Goal: Task Accomplishment & Management: Use online tool/utility

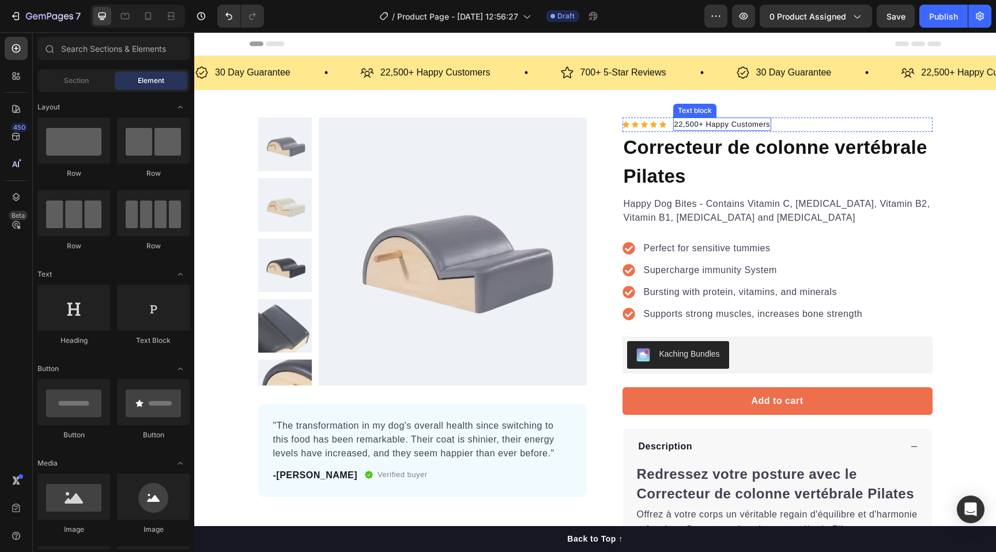
click at [705, 126] on p "22,500+ Happy Customers" at bounding box center [722, 125] width 96 height 12
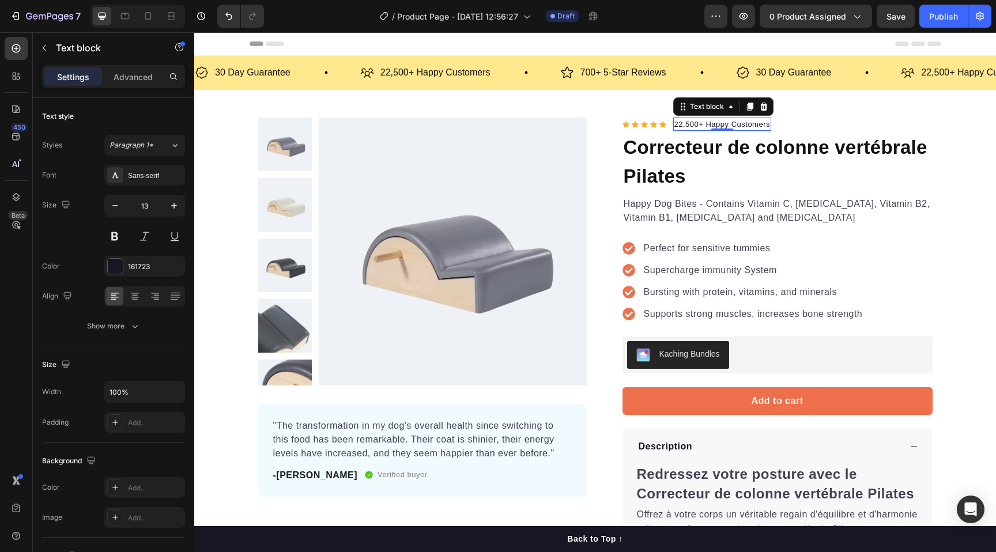
click at [723, 119] on p "22,500+ Happy Customers" at bounding box center [722, 125] width 96 height 12
click at [720, 122] on p "22,500+ Happy Customers" at bounding box center [722, 125] width 96 height 12
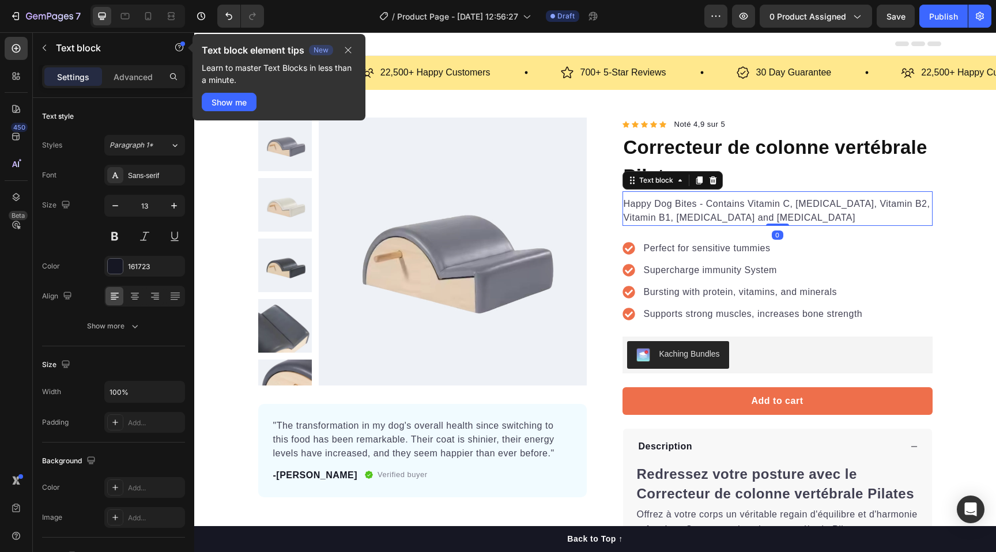
click at [795, 209] on p "Happy Dog Bites - Contains Vitamin C, [MEDICAL_DATA], Vitamin B2, Vitamin B1, […" at bounding box center [777, 211] width 308 height 28
click at [708, 126] on p "Noté 4,9 sur 5" at bounding box center [699, 125] width 51 height 12
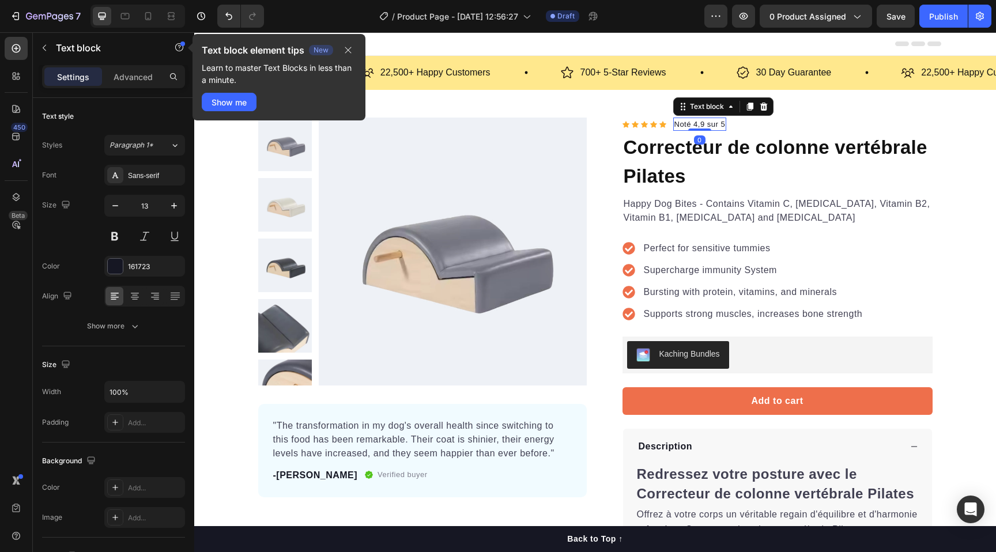
click at [712, 123] on p "Noté 4,9 sur 5" at bounding box center [699, 125] width 51 height 12
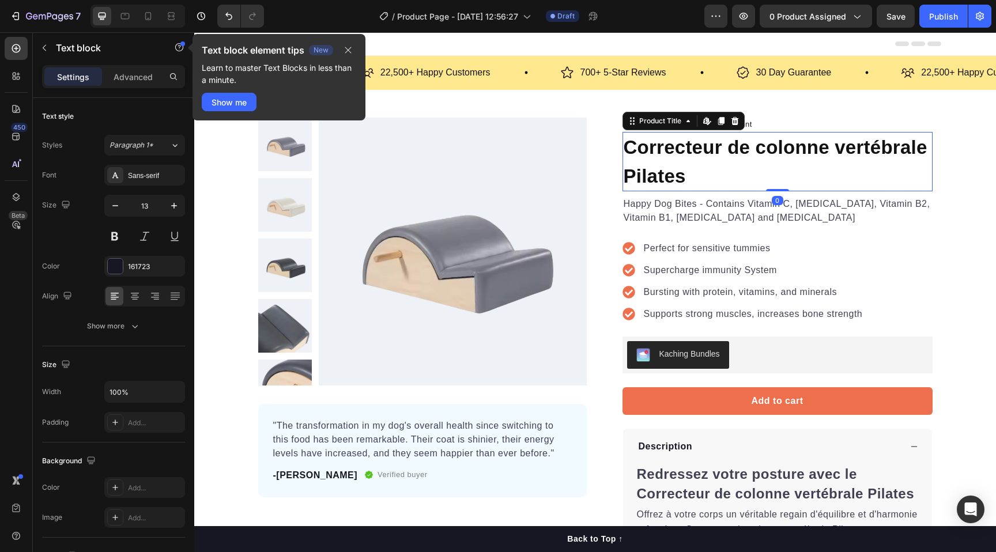
click at [725, 158] on h1 "Correcteur de colonne vertébrale Pilates" at bounding box center [777, 161] width 310 height 59
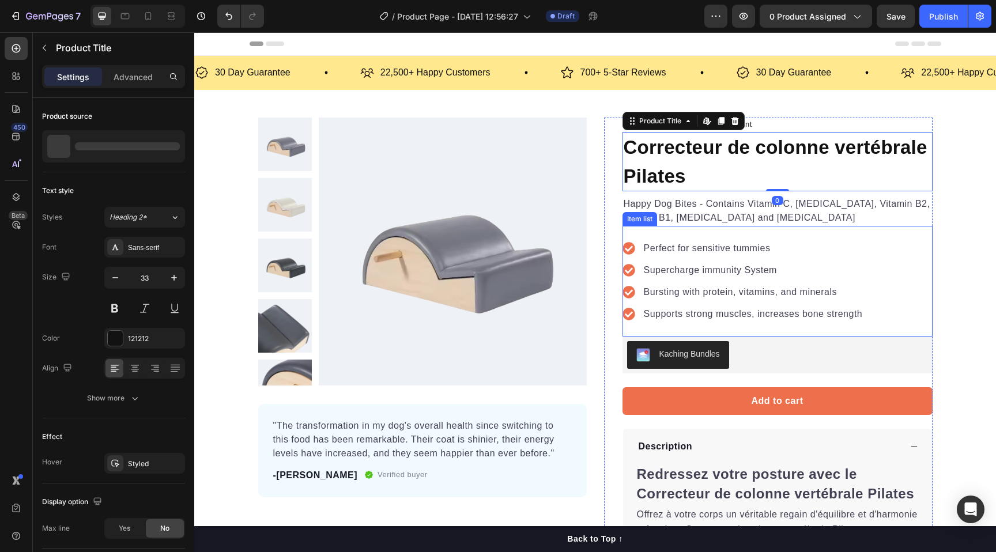
click at [735, 265] on p "Supercharge immunity System" at bounding box center [753, 270] width 219 height 14
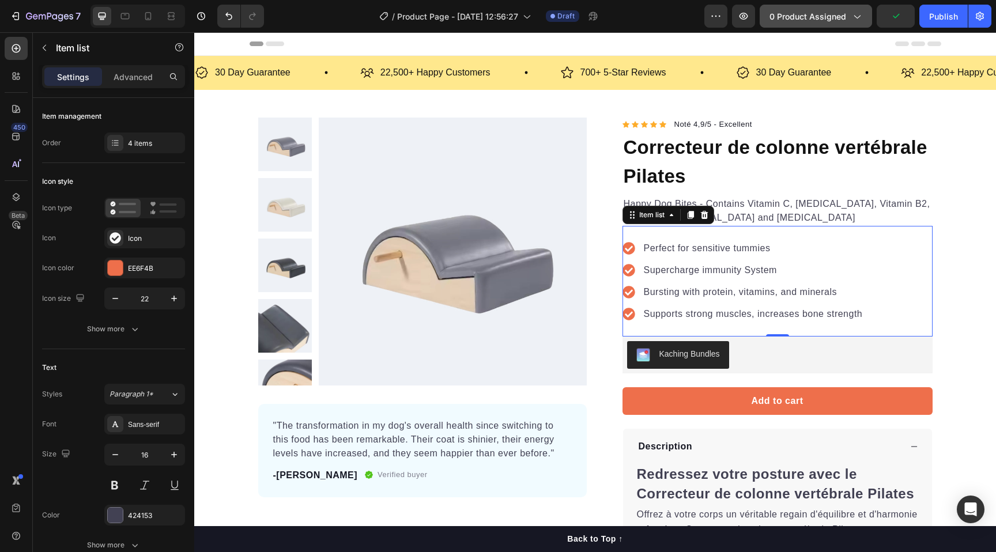
click at [815, 20] on span "0 product assigned" at bounding box center [807, 16] width 77 height 12
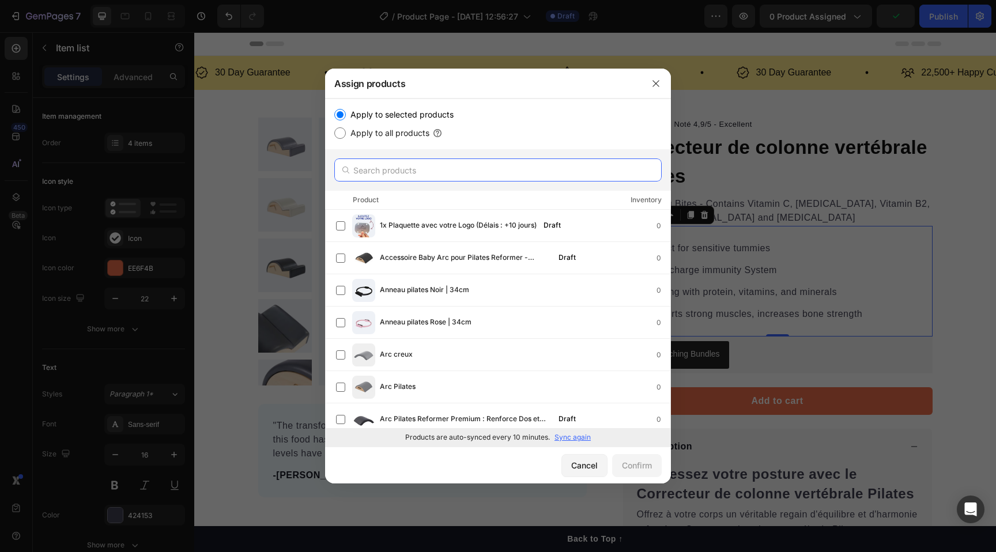
click at [404, 170] on input "text" at bounding box center [497, 169] width 327 height 23
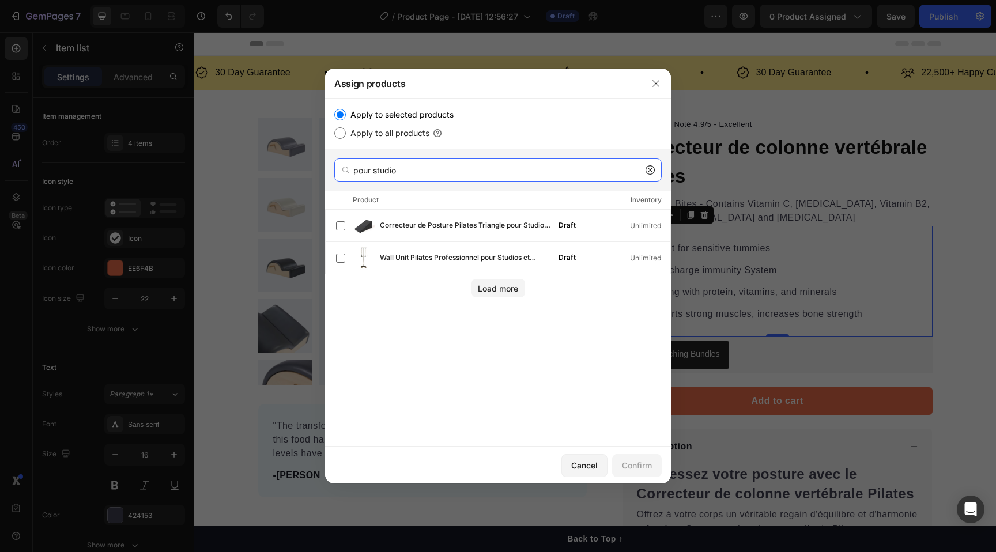
type input "pour studio"
click at [492, 278] on div "Load more" at bounding box center [498, 285] width 346 height 23
click at [492, 281] on button "Load more" at bounding box center [498, 288] width 54 height 18
click at [403, 137] on label "Apply to all products" at bounding box center [388, 133] width 84 height 14
click at [346, 137] on input "Apply to all products" at bounding box center [340, 133] width 12 height 12
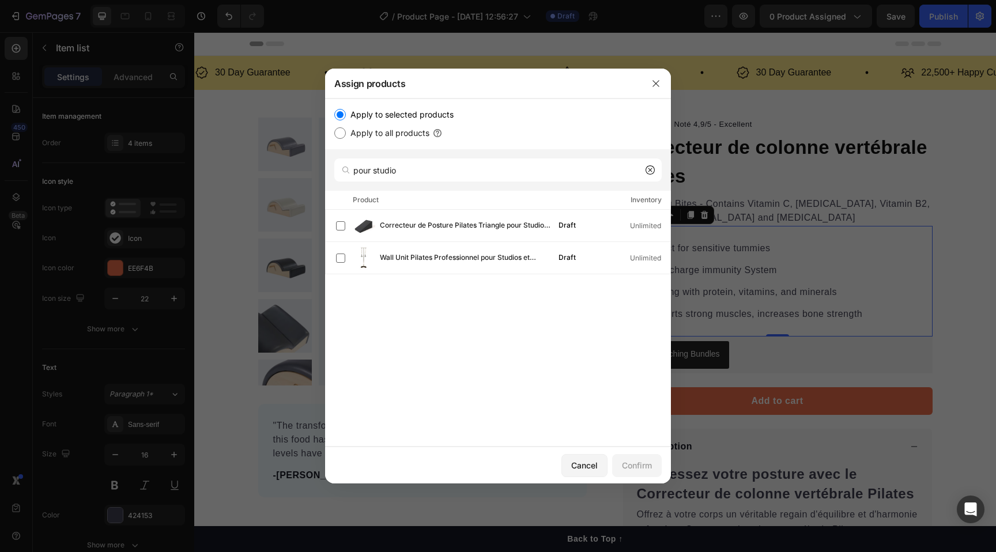
radio input "true"
click at [407, 114] on label "Apply to selected products" at bounding box center [400, 115] width 108 height 14
click at [346, 114] on input "Apply to selected products" at bounding box center [340, 115] width 12 height 12
radio input "true"
click at [400, 175] on input "pour studio" at bounding box center [497, 169] width 327 height 23
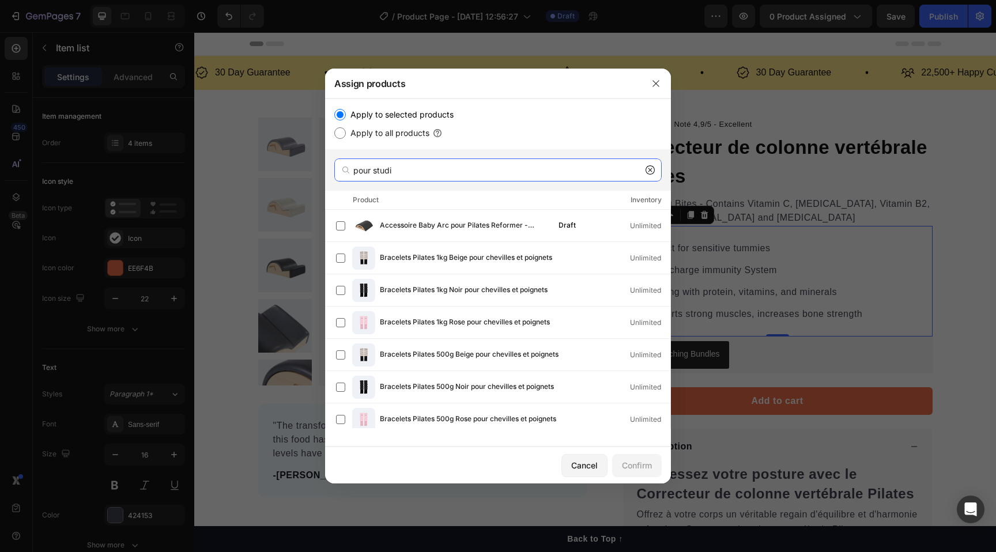
type input "pour studio"
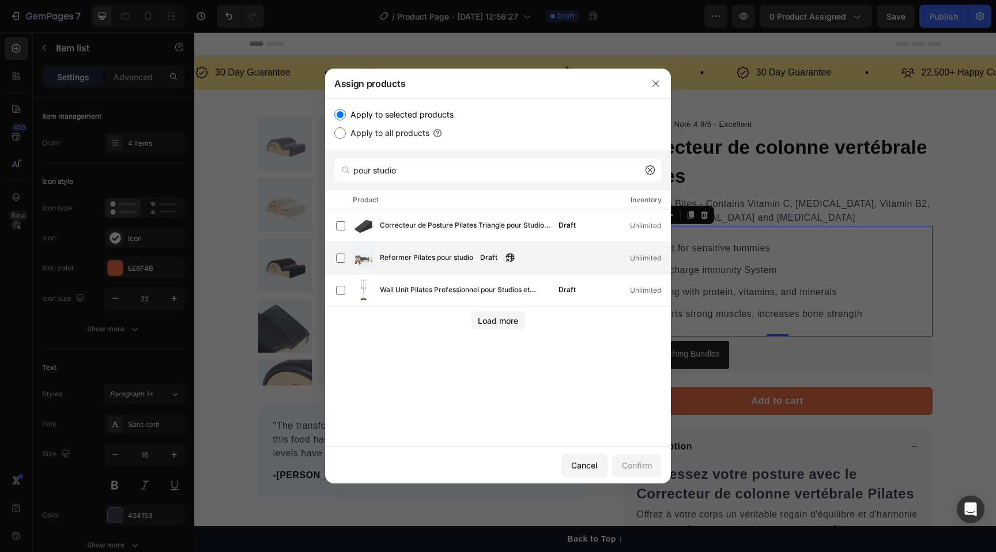
click at [379, 261] on div "Reformer Pilates pour studio Draft Unlimited" at bounding box center [503, 258] width 334 height 23
click at [631, 464] on div "Confirm" at bounding box center [637, 465] width 30 height 12
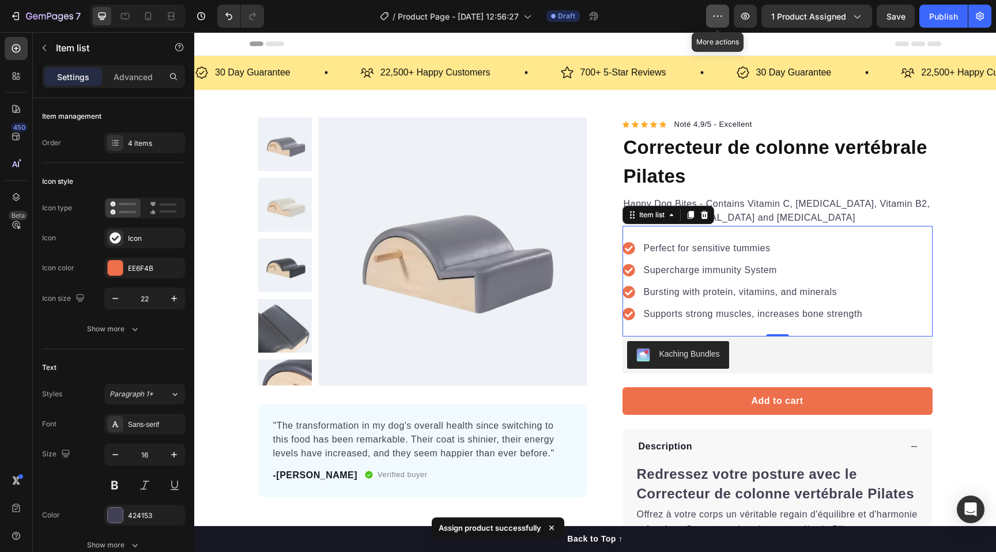
click at [720, 18] on icon "button" at bounding box center [718, 16] width 12 height 12
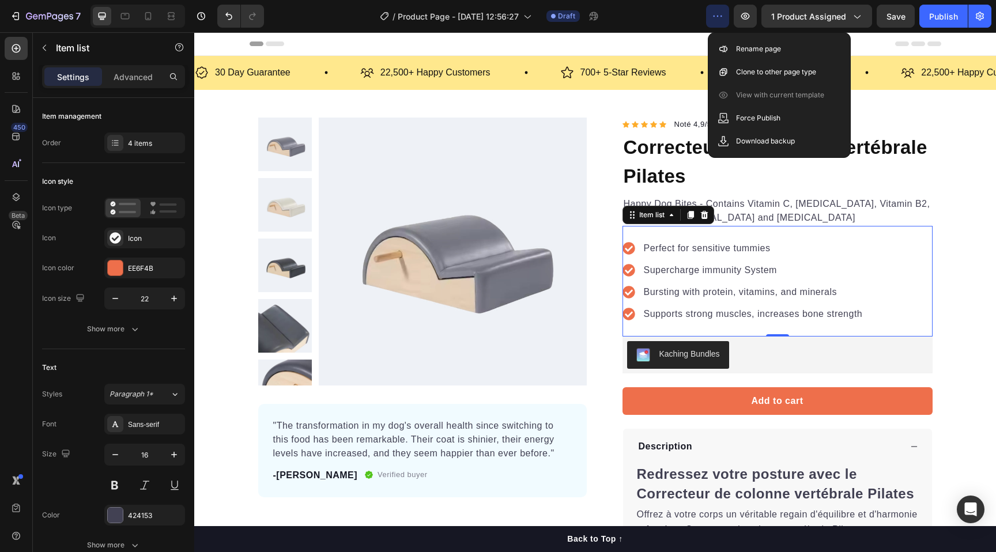
click at [720, 18] on icon "button" at bounding box center [718, 16] width 12 height 12
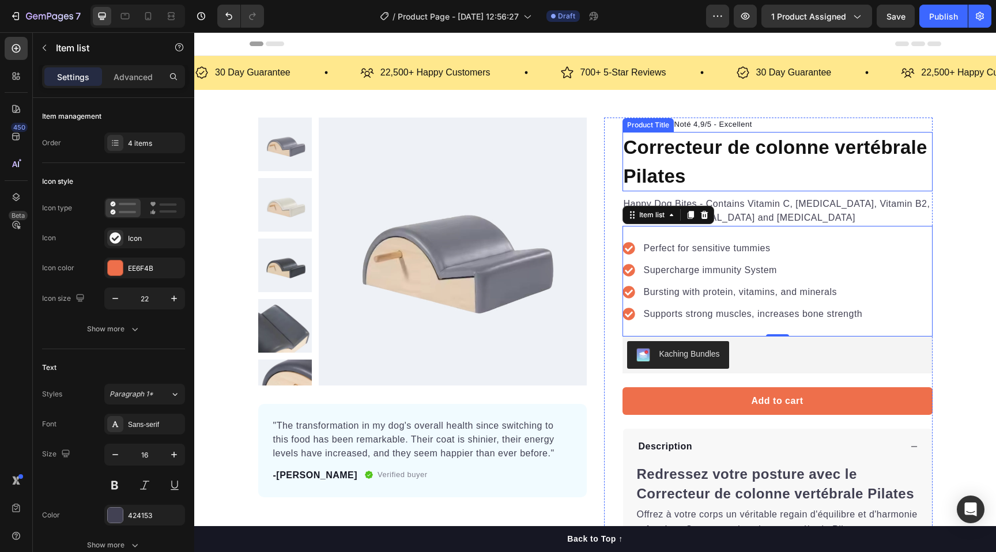
click at [746, 135] on h1 "Correcteur de colonne vertébrale Pilates" at bounding box center [777, 161] width 310 height 59
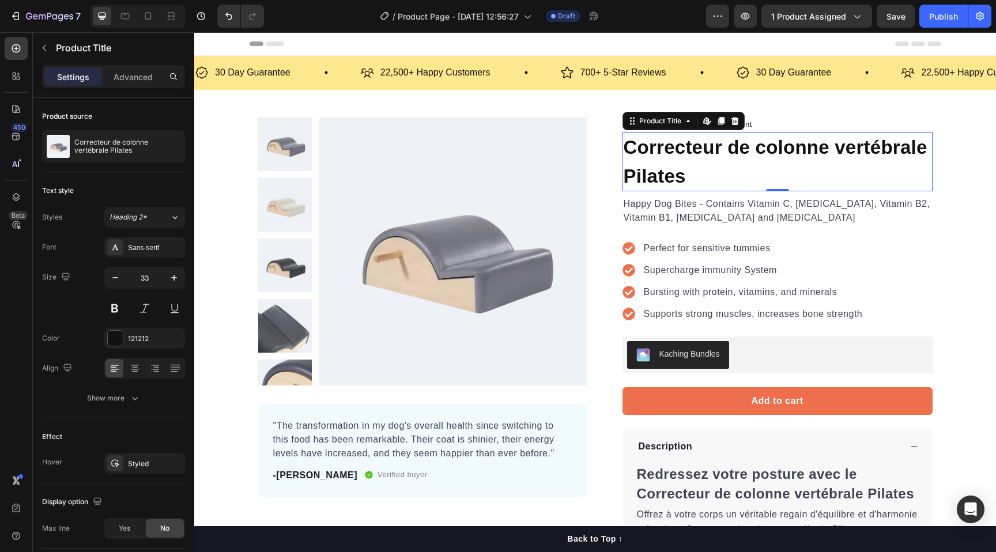
click at [680, 167] on h1 "Correcteur de colonne vertébrale Pilates" at bounding box center [777, 161] width 310 height 59
click at [666, 151] on h1 "Correcteur de colonne vertébrale Pilates" at bounding box center [777, 161] width 310 height 59
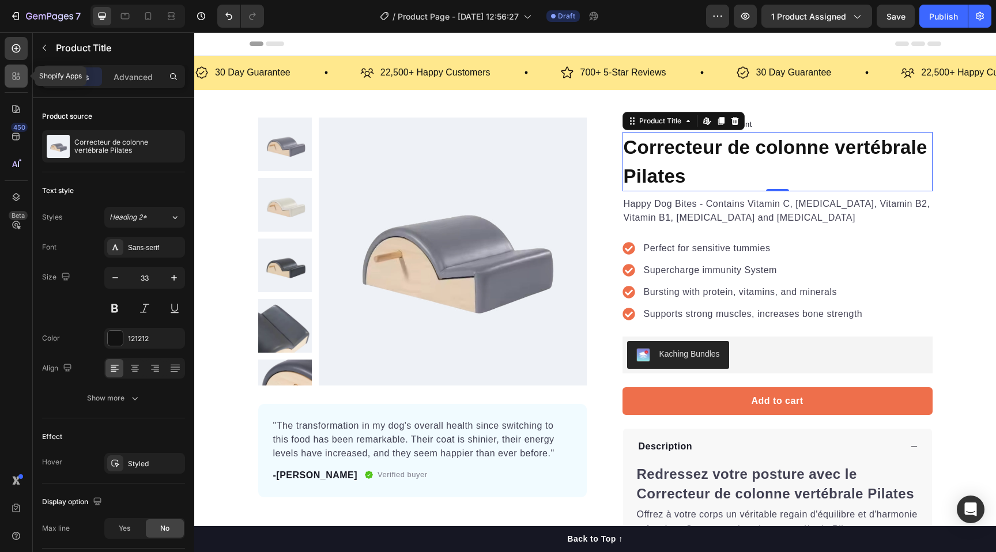
click at [12, 76] on icon at bounding box center [16, 76] width 12 height 12
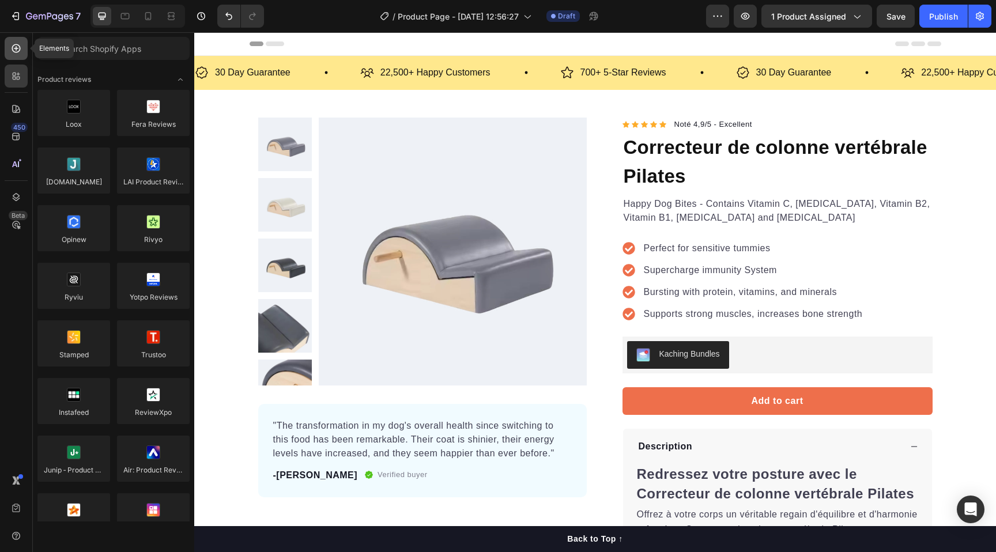
click at [11, 56] on div at bounding box center [16, 48] width 23 height 23
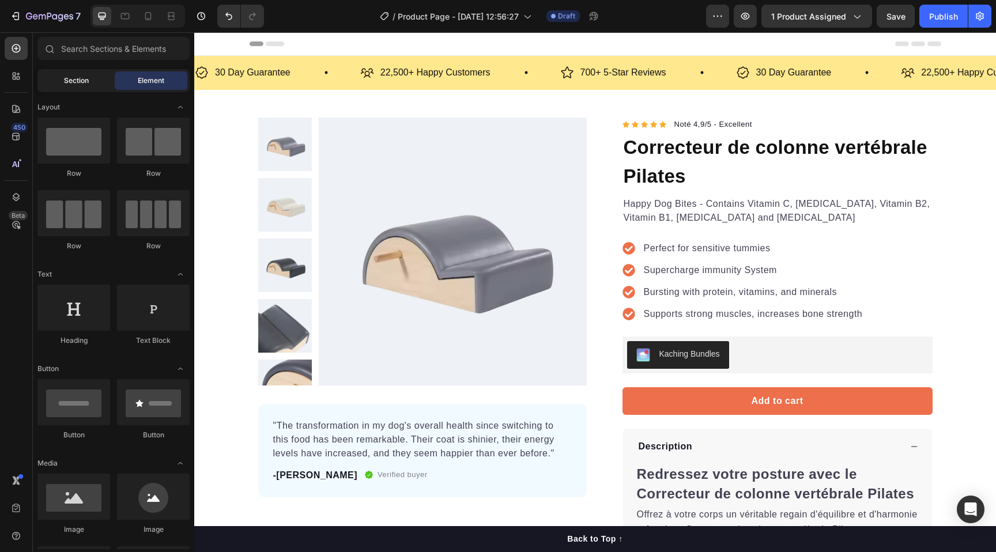
click at [72, 77] on span "Section" at bounding box center [76, 80] width 25 height 10
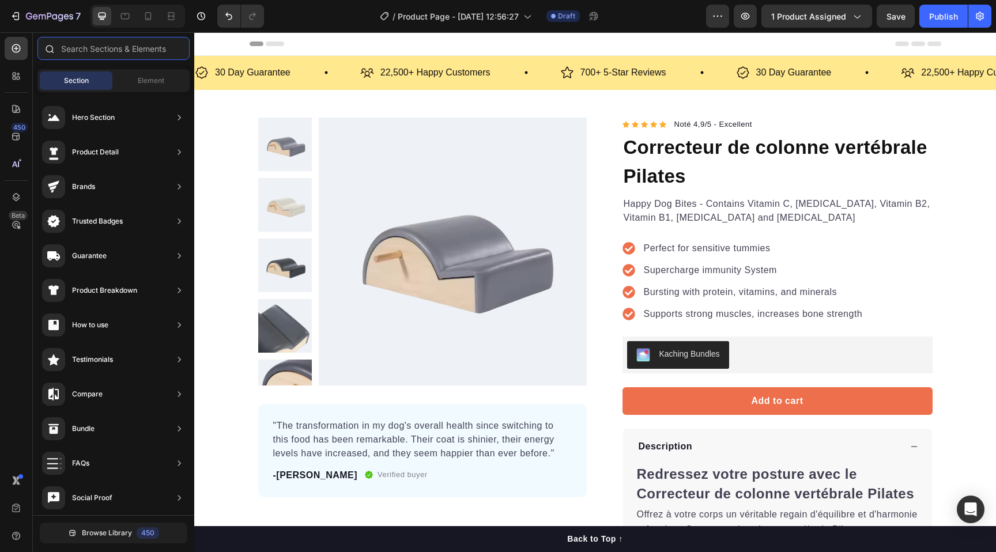
click at [112, 46] on input "text" at bounding box center [113, 48] width 152 height 23
click at [136, 86] on div "Element" at bounding box center [151, 80] width 73 height 18
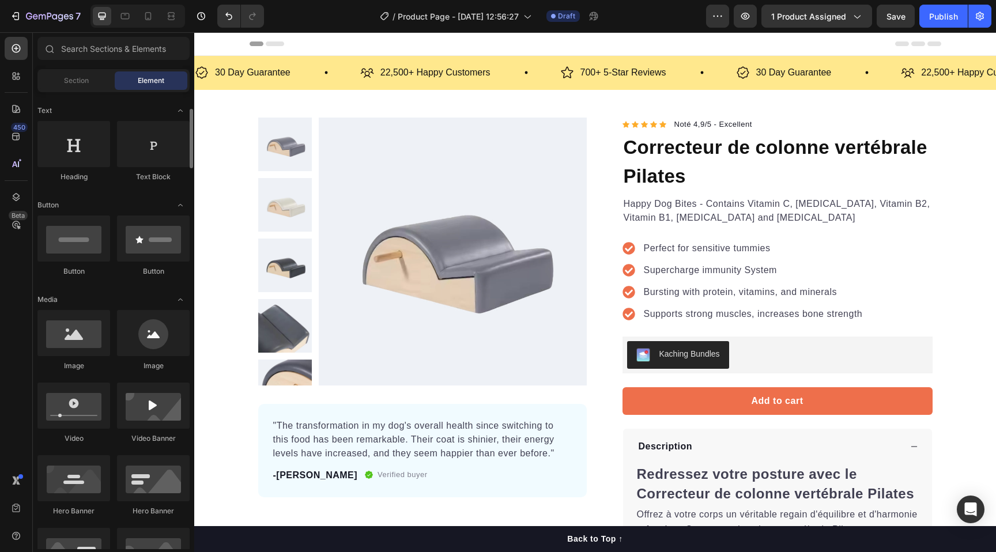
scroll to position [143, 0]
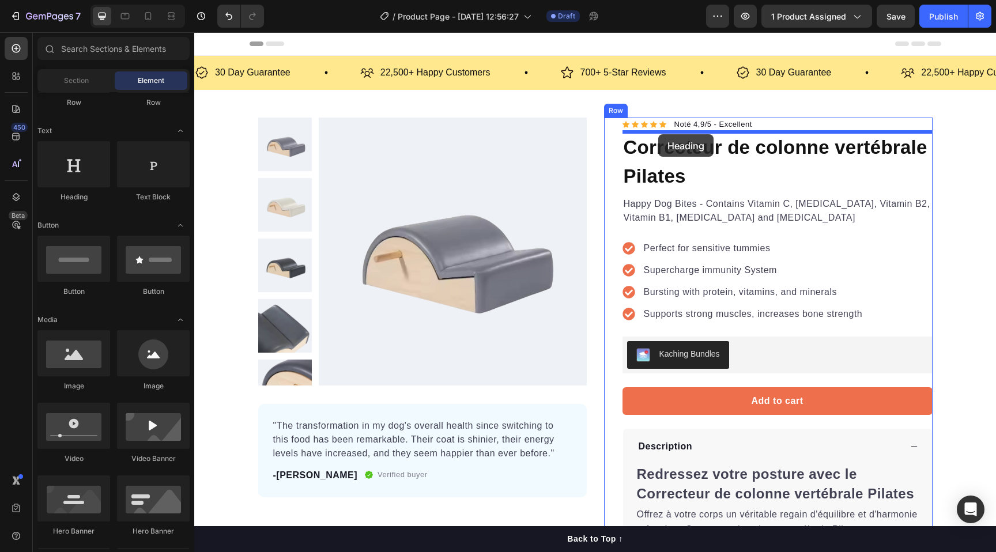
drag, startPoint x: 272, startPoint y: 211, endPoint x: 657, endPoint y: 134, distance: 393.1
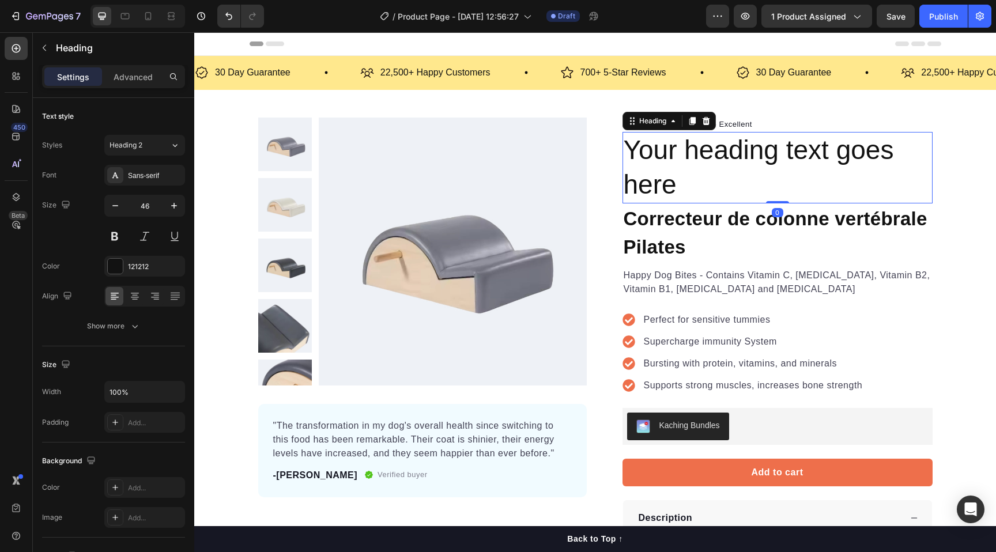
click at [685, 161] on h2 "Your heading text goes here" at bounding box center [777, 167] width 310 height 71
click at [668, 135] on p "Your heading text goes here" at bounding box center [777, 167] width 308 height 69
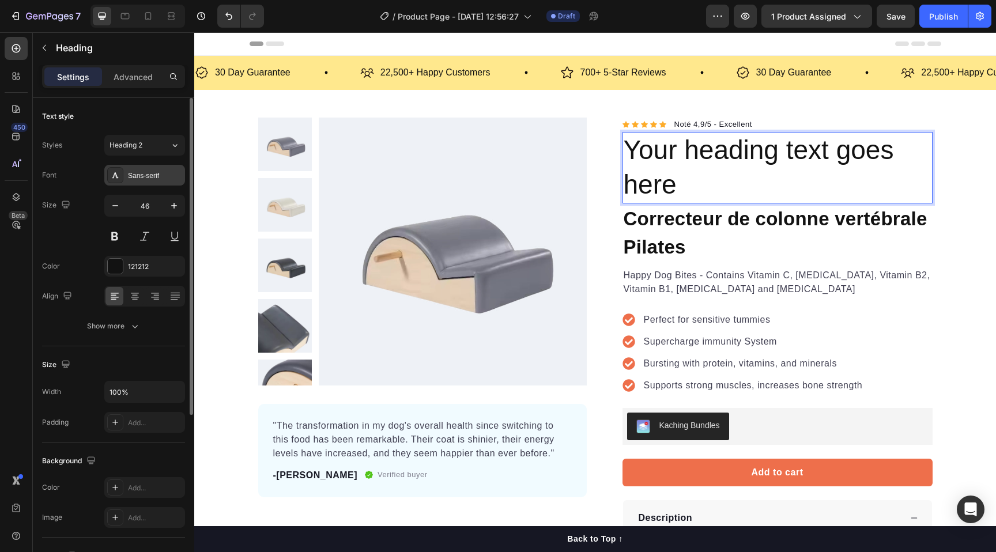
click at [147, 176] on div "Sans-serif" at bounding box center [155, 176] width 54 height 10
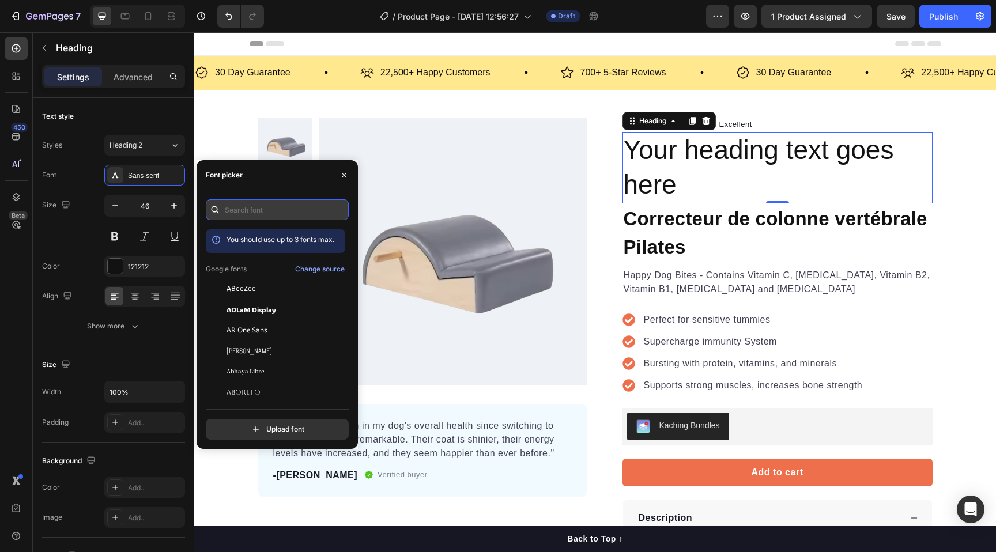
click at [264, 215] on input "text" at bounding box center [277, 209] width 143 height 21
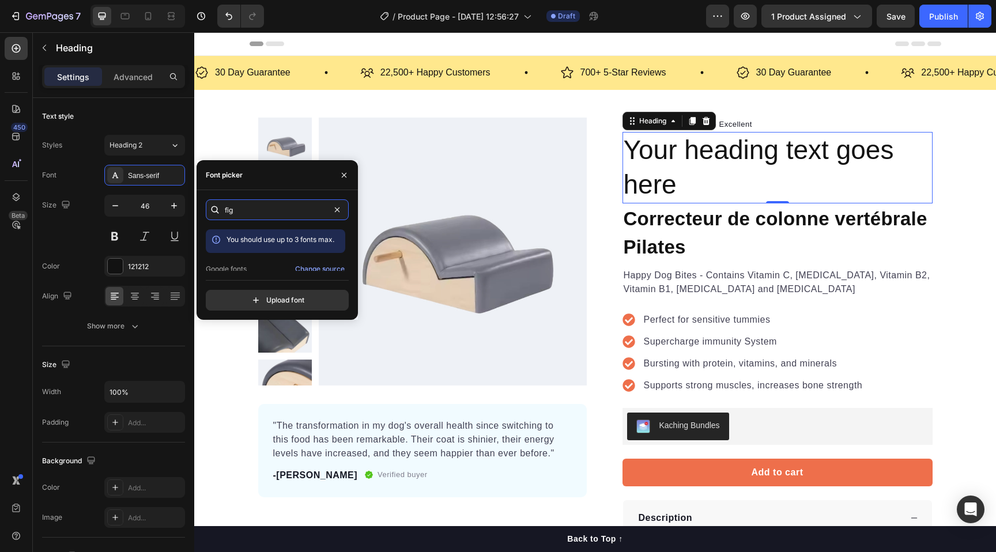
scroll to position [28, 0]
type input "fig"
click at [251, 259] on div "Figtree" at bounding box center [284, 260] width 116 height 10
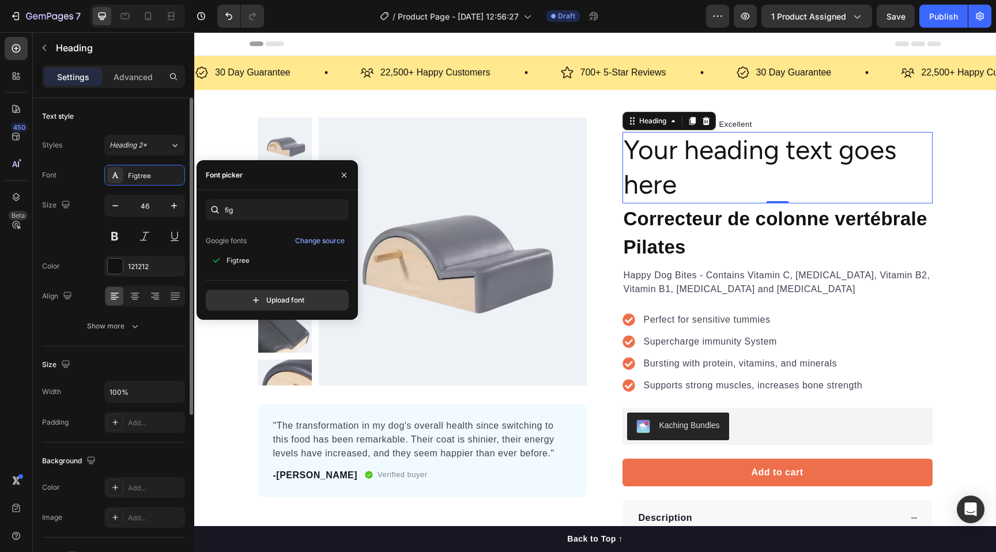
click at [147, 124] on div "Text style" at bounding box center [113, 116] width 143 height 18
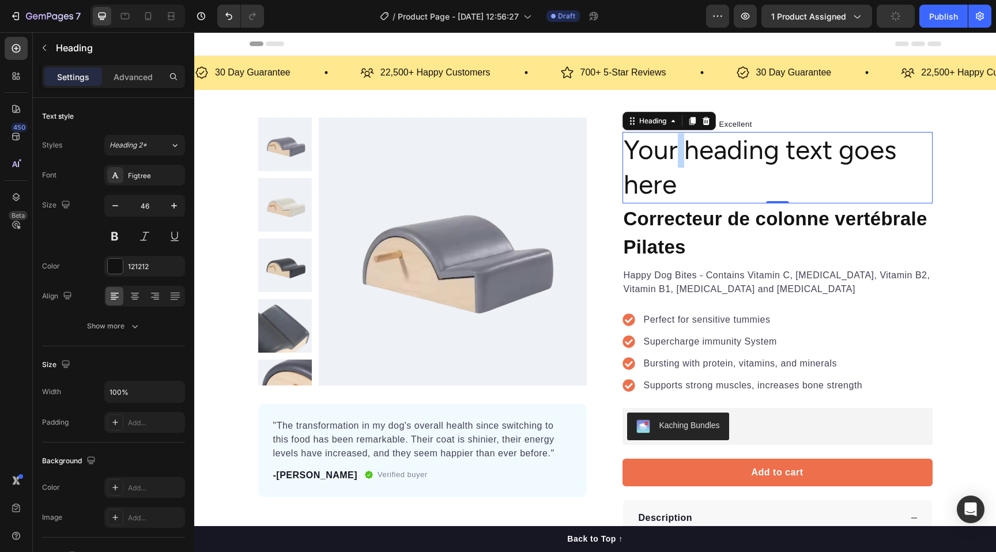
click at [675, 154] on p "Your heading text goes here" at bounding box center [777, 167] width 308 height 69
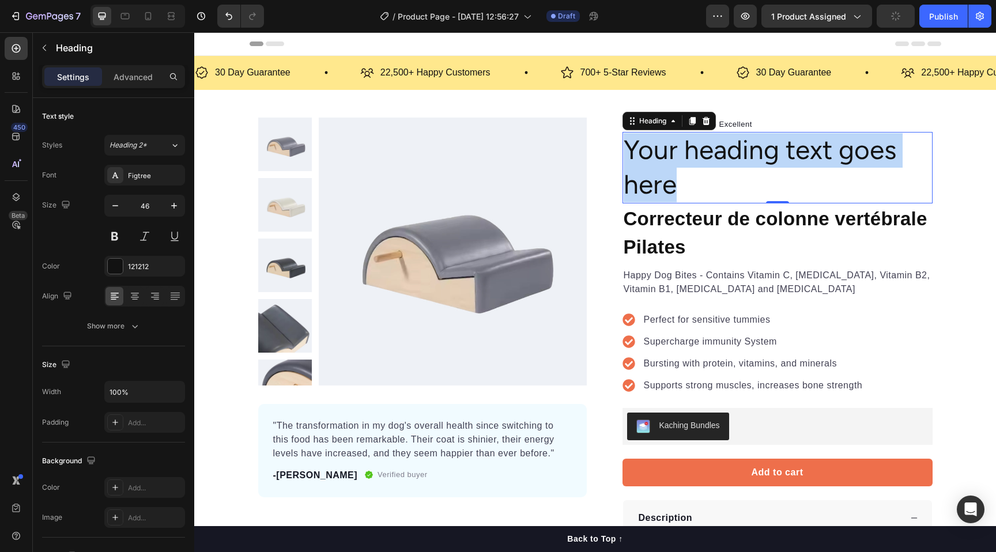
click at [675, 154] on p "Your heading text goes here" at bounding box center [777, 167] width 308 height 69
